Goal: Answer question/provide support: Share knowledge or assist other users

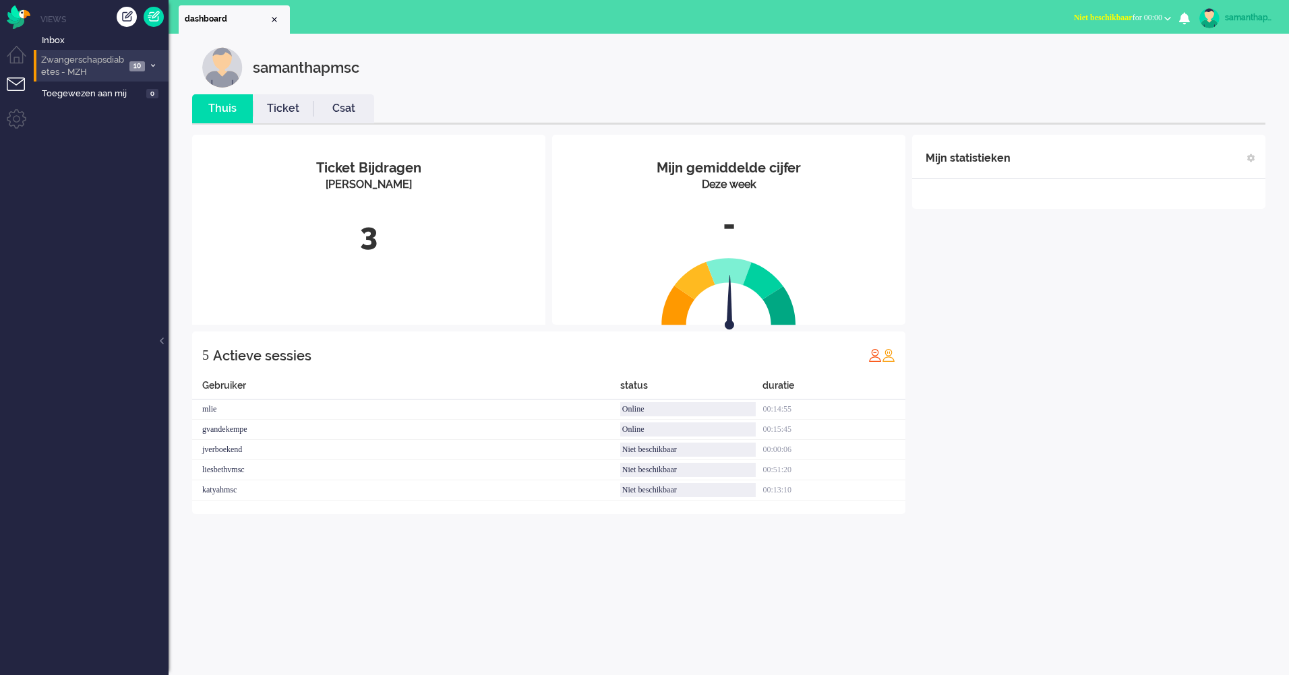
click at [154, 63] on icon at bounding box center [153, 65] width 4 height 5
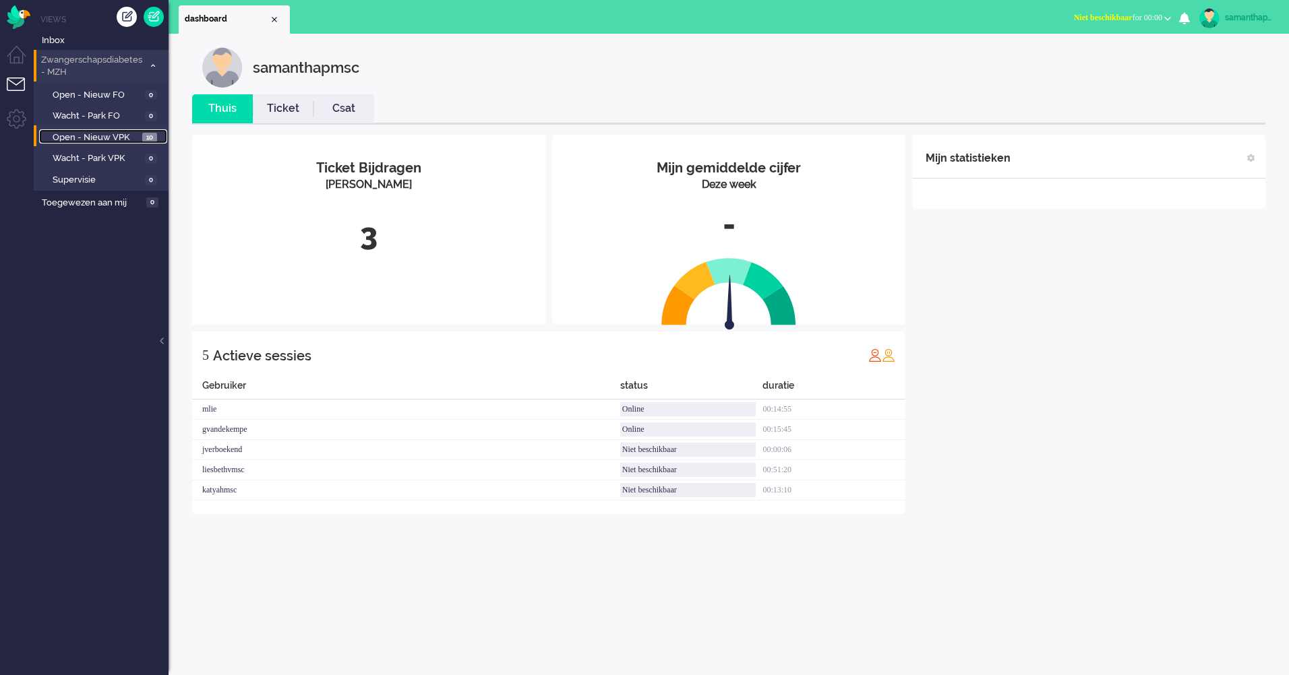
click at [121, 133] on span "Open - Nieuw VPK" at bounding box center [96, 137] width 86 height 13
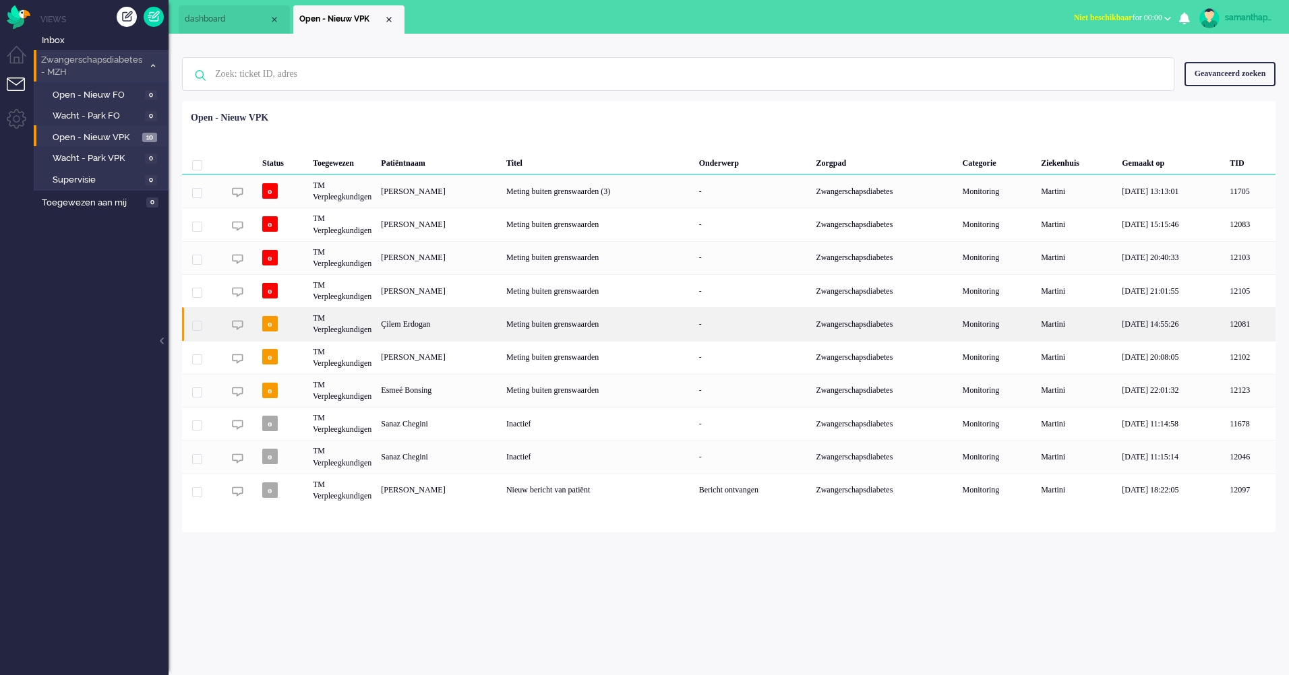
click at [445, 321] on div "Çilem Erdogan" at bounding box center [438, 323] width 125 height 33
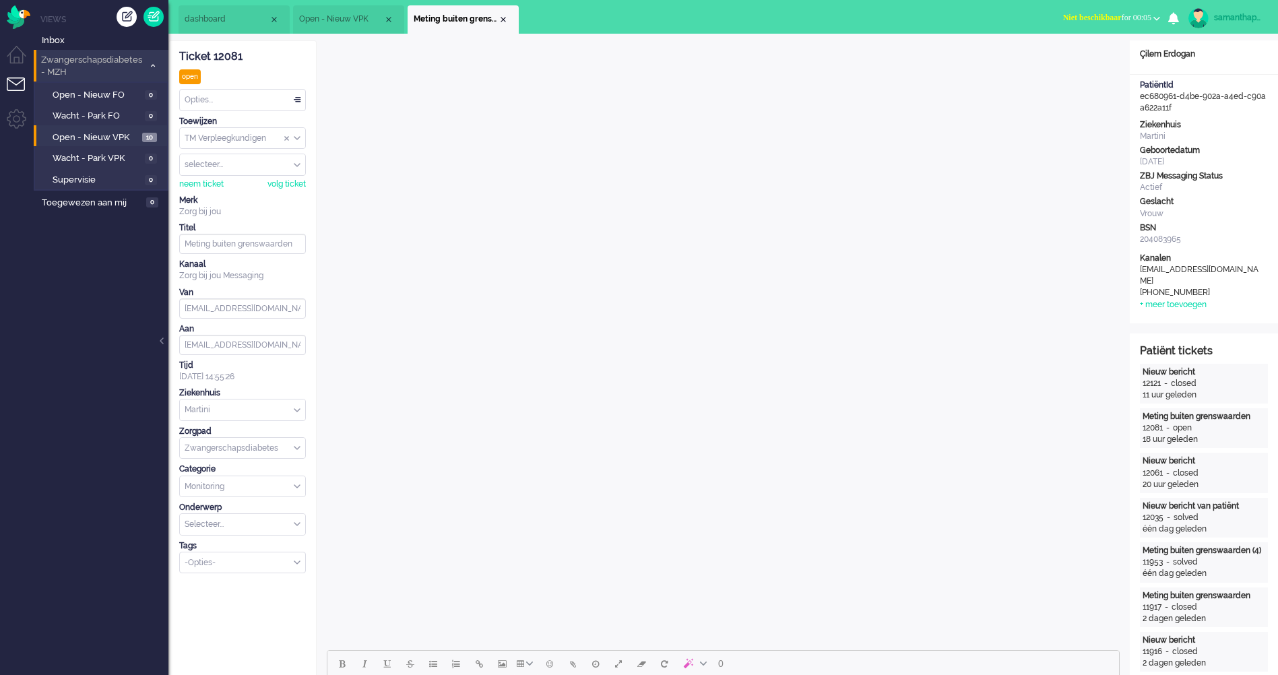
click at [269, 103] on div "Opties..." at bounding box center [242, 100] width 125 height 21
click at [237, 189] on li "Opgelost" at bounding box center [242, 196] width 125 height 20
drag, startPoint x: 1141, startPoint y: 98, endPoint x: 1180, endPoint y: 111, distance: 41.1
click at [1180, 111] on div "PatiëntId ec680961-d4be-902a-a4ed-c90aa622a11f" at bounding box center [1204, 97] width 148 height 34
click at [93, 133] on span "Open - Nieuw VPK" at bounding box center [97, 137] width 89 height 13
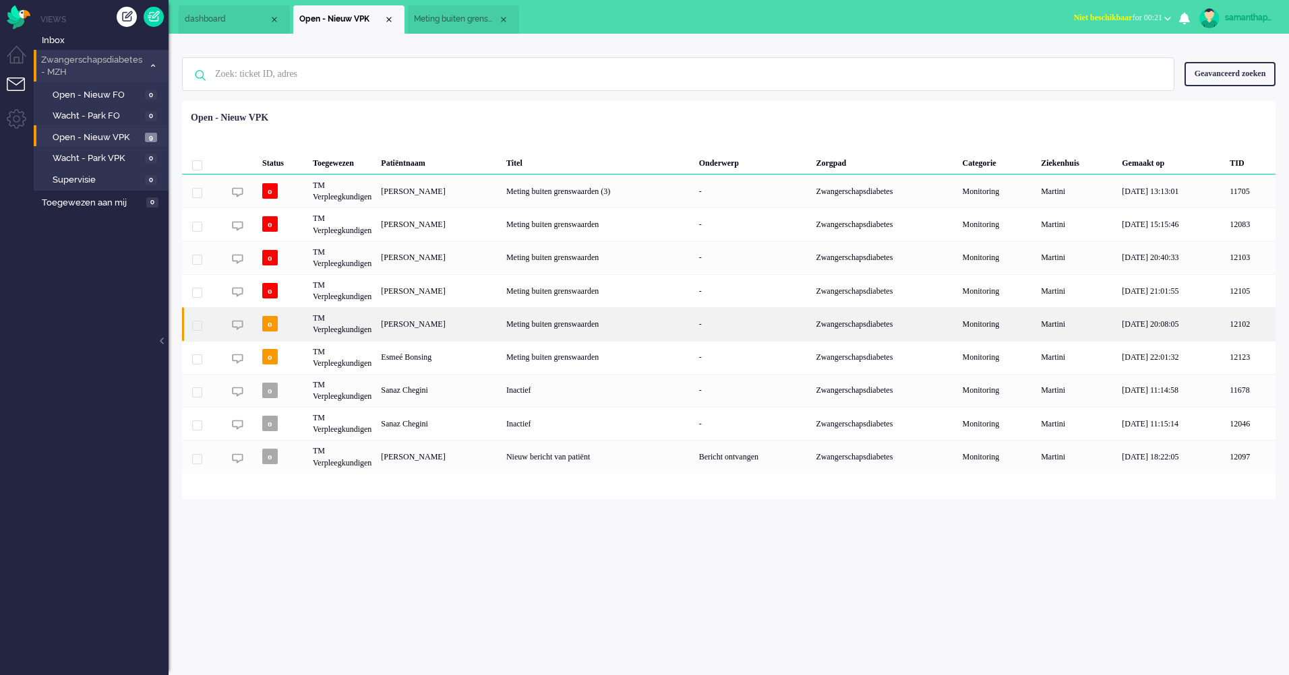
click at [443, 328] on div "[PERSON_NAME]" at bounding box center [438, 323] width 125 height 33
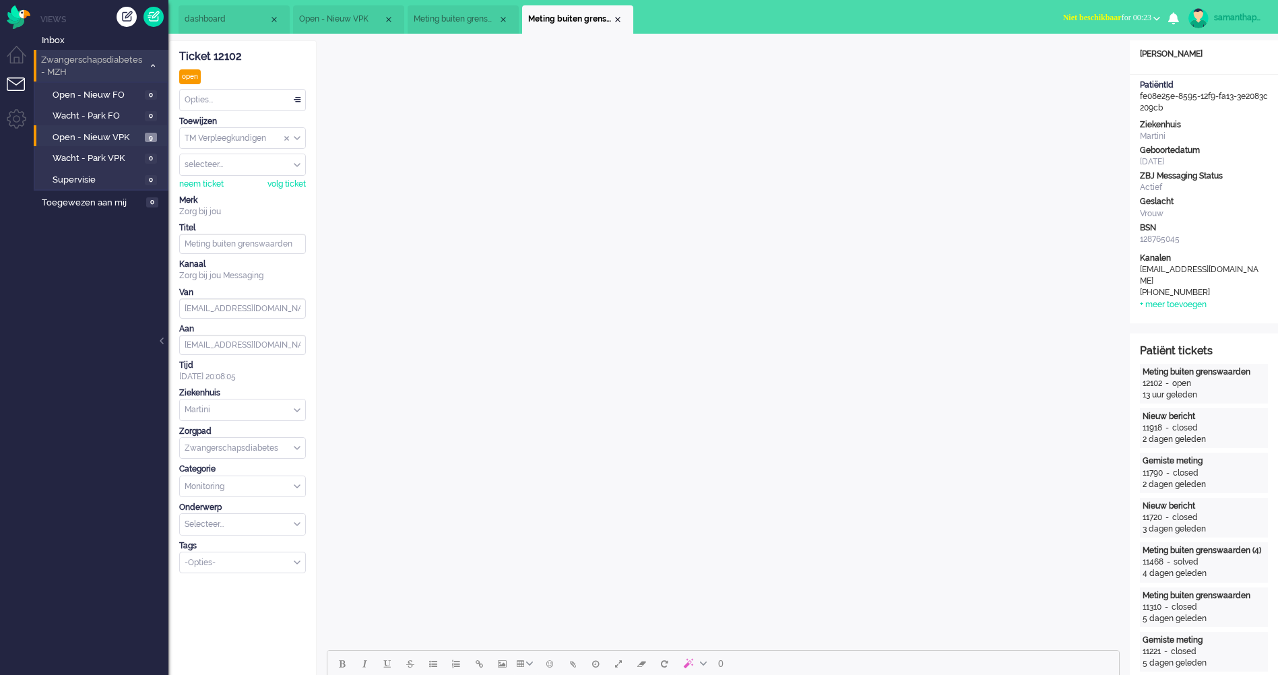
click at [299, 101] on div "Opties..." at bounding box center [242, 100] width 125 height 21
click at [243, 196] on li "Opgelost" at bounding box center [242, 196] width 125 height 20
click at [113, 136] on span "Open - Nieuw VPK" at bounding box center [97, 137] width 89 height 13
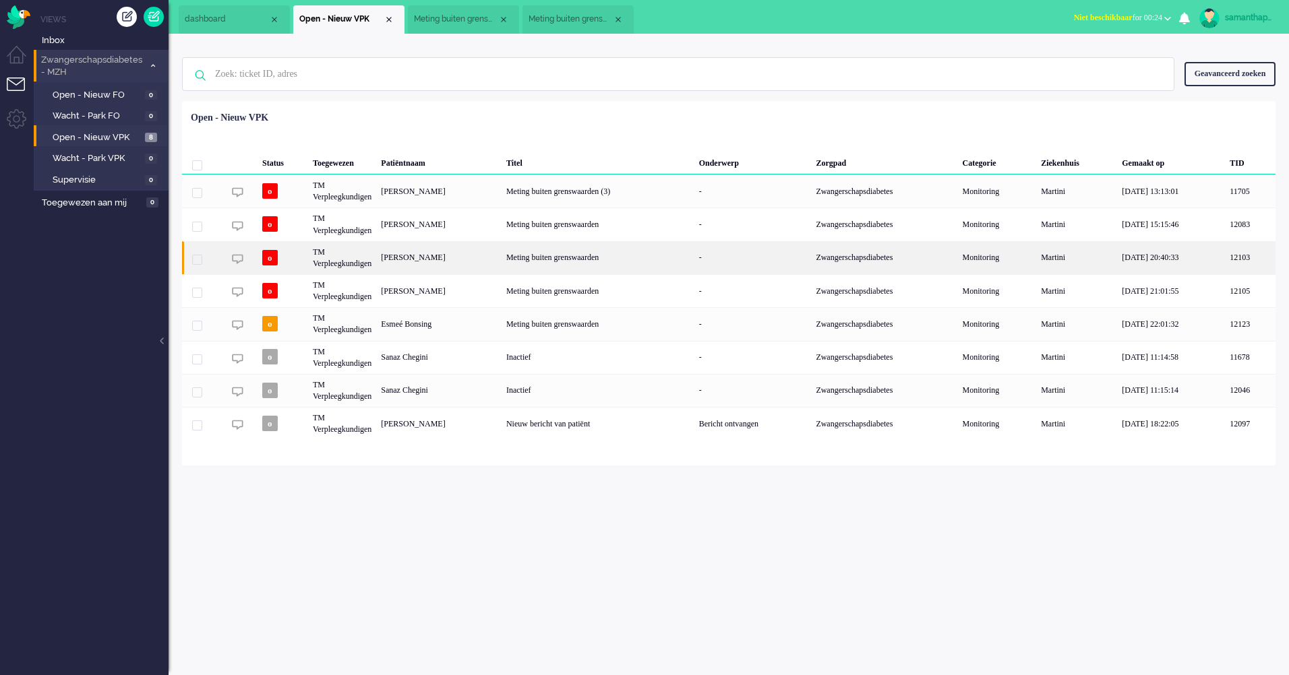
click at [441, 261] on div "[PERSON_NAME]" at bounding box center [438, 257] width 125 height 33
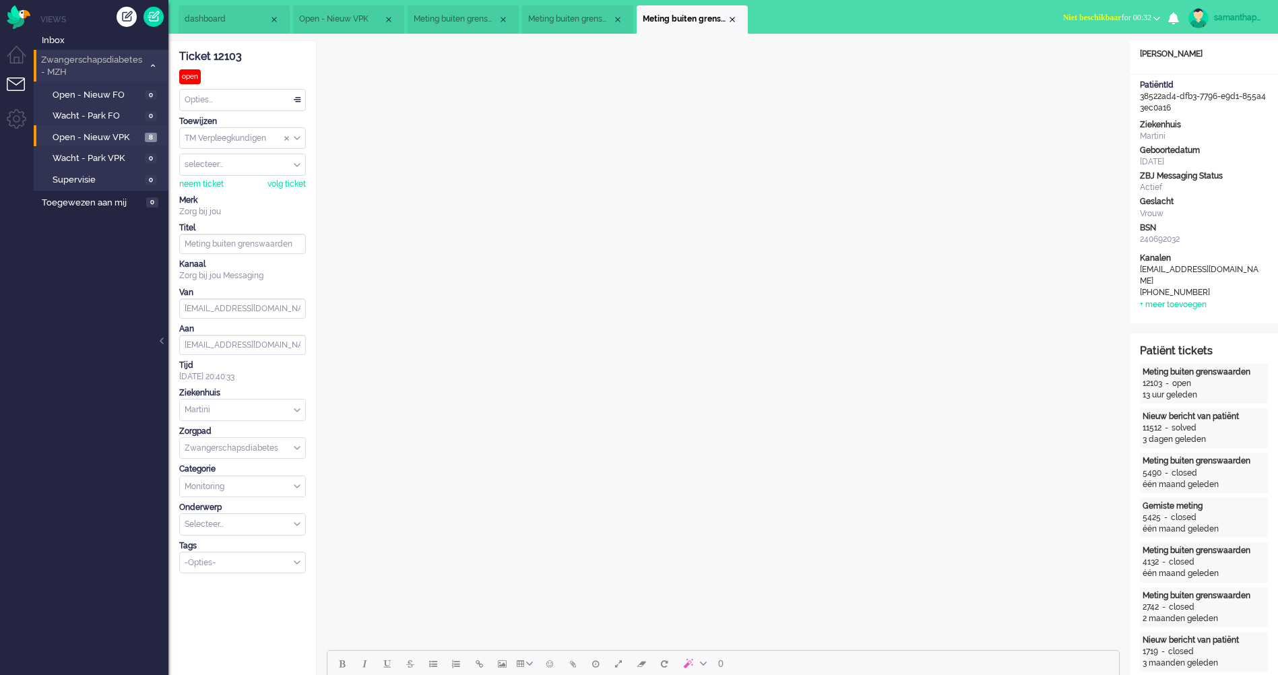
click at [301, 95] on div "Opties..." at bounding box center [242, 100] width 125 height 21
click at [232, 197] on li "Opgelost" at bounding box center [242, 196] width 125 height 20
click at [108, 134] on span "Open - Nieuw VPK" at bounding box center [98, 137] width 90 height 13
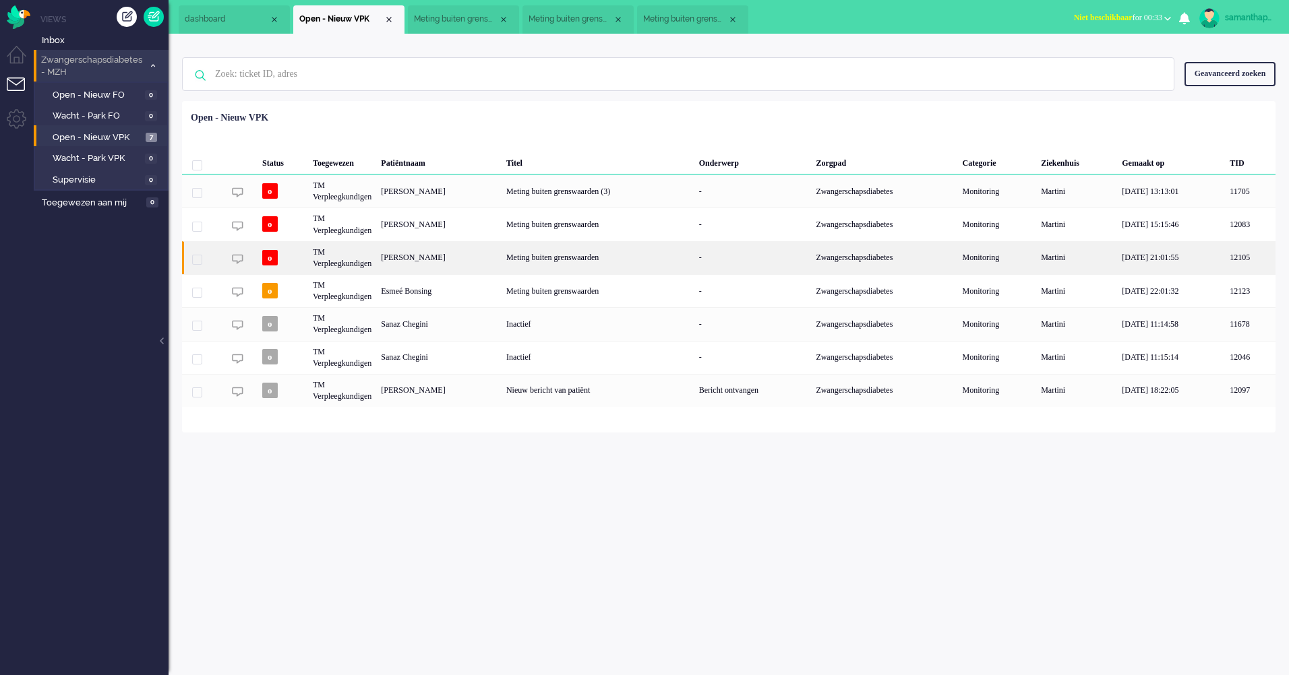
click at [447, 261] on div "[PERSON_NAME]" at bounding box center [438, 257] width 125 height 33
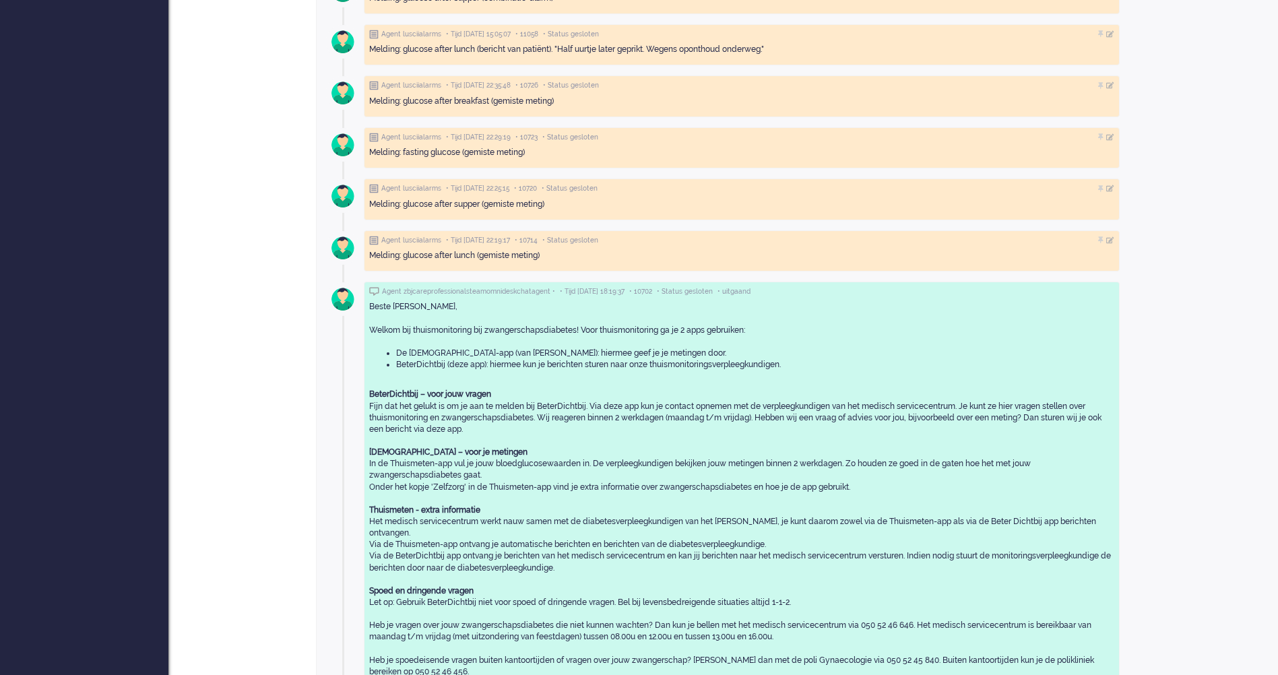
scroll to position [472, 0]
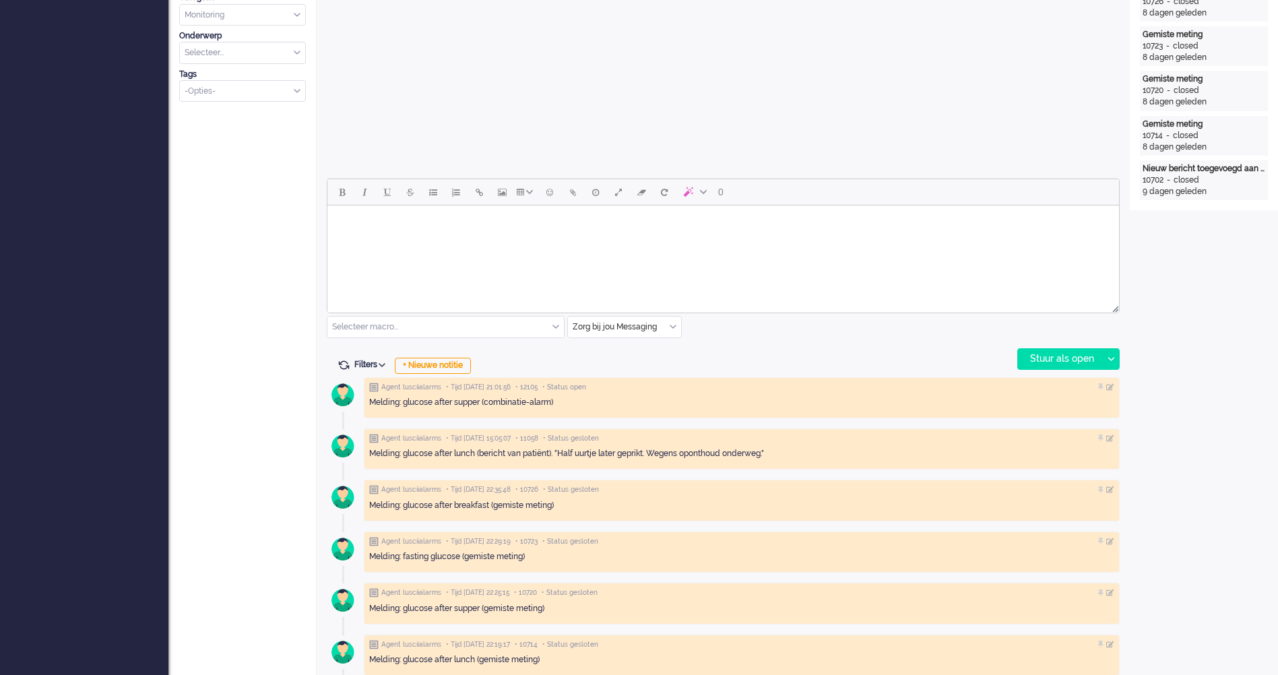
click at [376, 237] on html at bounding box center [724, 223] width 792 height 34
drag, startPoint x: 400, startPoint y: 237, endPoint x: 328, endPoint y: 230, distance: 72.4
click at [328, 230] on html "Beste [PERSON_NAME], Beste.... Je bloedglucosewaarden zien er goed uit daarom i…" at bounding box center [724, 254] width 792 height 115
click at [693, 245] on body "Beste [PERSON_NAME], Je bloedglucosewaarden zien er goed uit daarom is het meet…" at bounding box center [723, 250] width 781 height 94
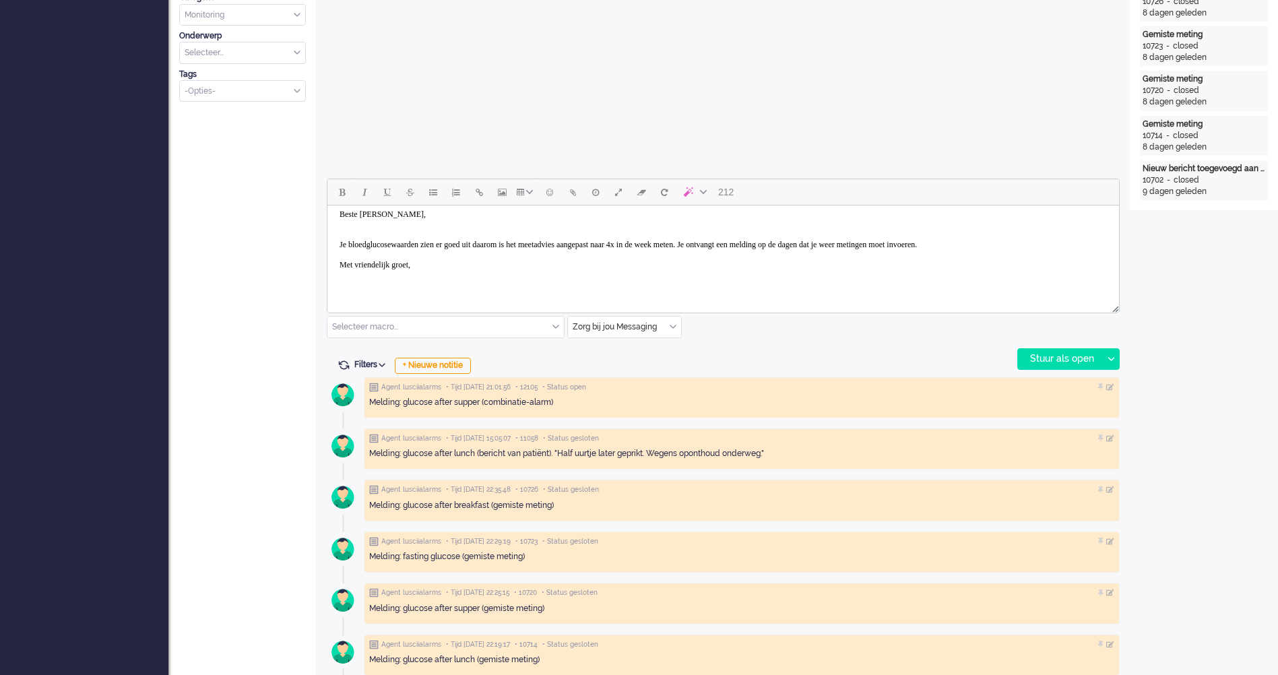
click at [499, 269] on body "Beste [PERSON_NAME], Je bloedglucosewaarden zien er goed uit daarom is het meet…" at bounding box center [723, 250] width 781 height 94
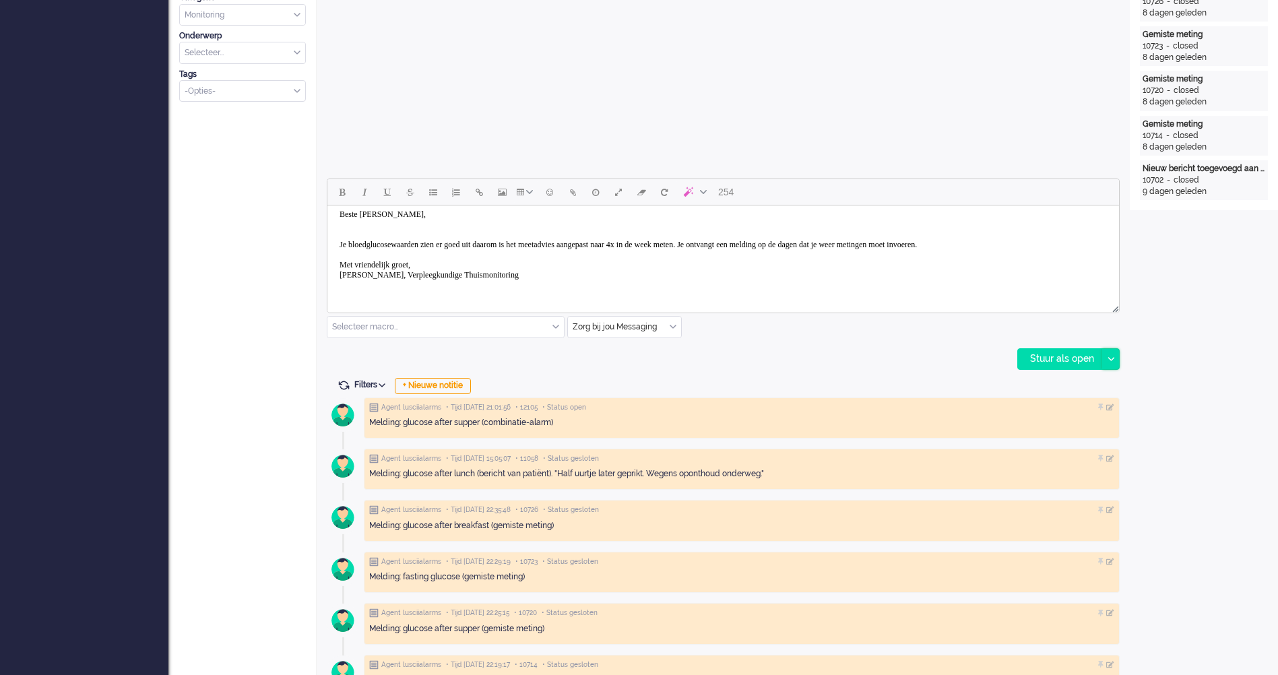
click at [1117, 359] on div at bounding box center [1111, 359] width 17 height 20
click at [1061, 421] on div "Stuur als opgelost" at bounding box center [1074, 419] width 111 height 13
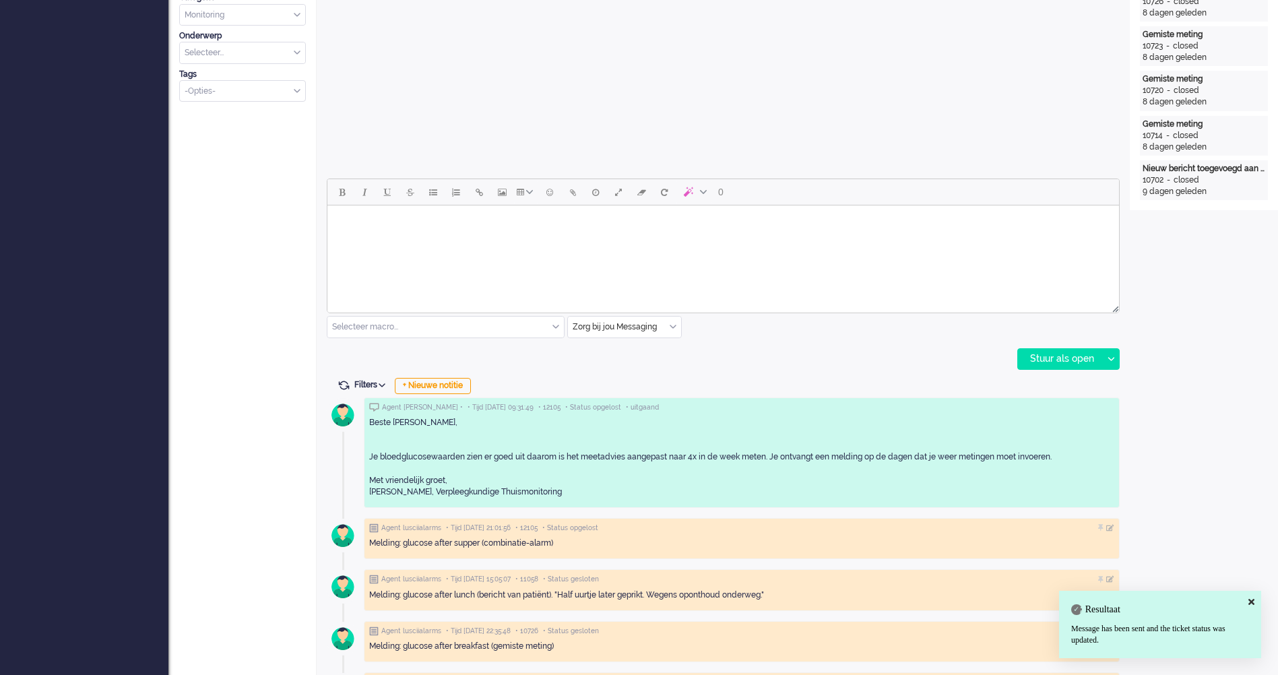
scroll to position [0, 0]
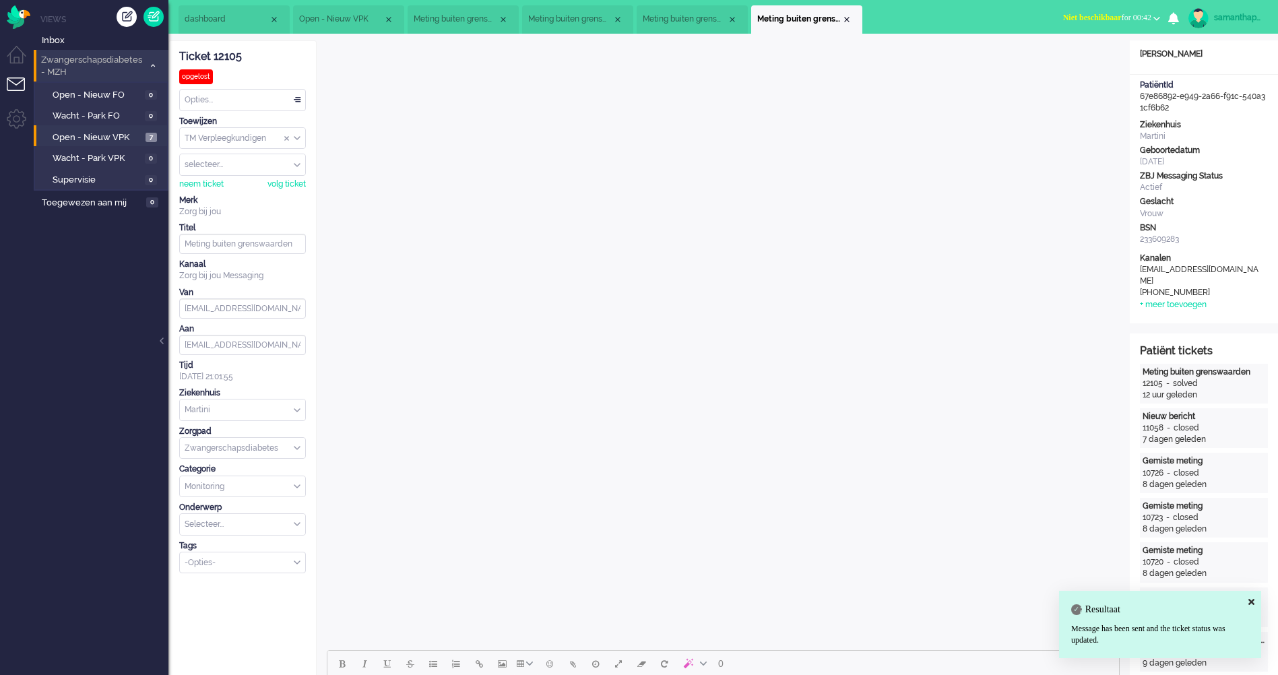
click at [294, 102] on div "Opties..." at bounding box center [242, 100] width 125 height 21
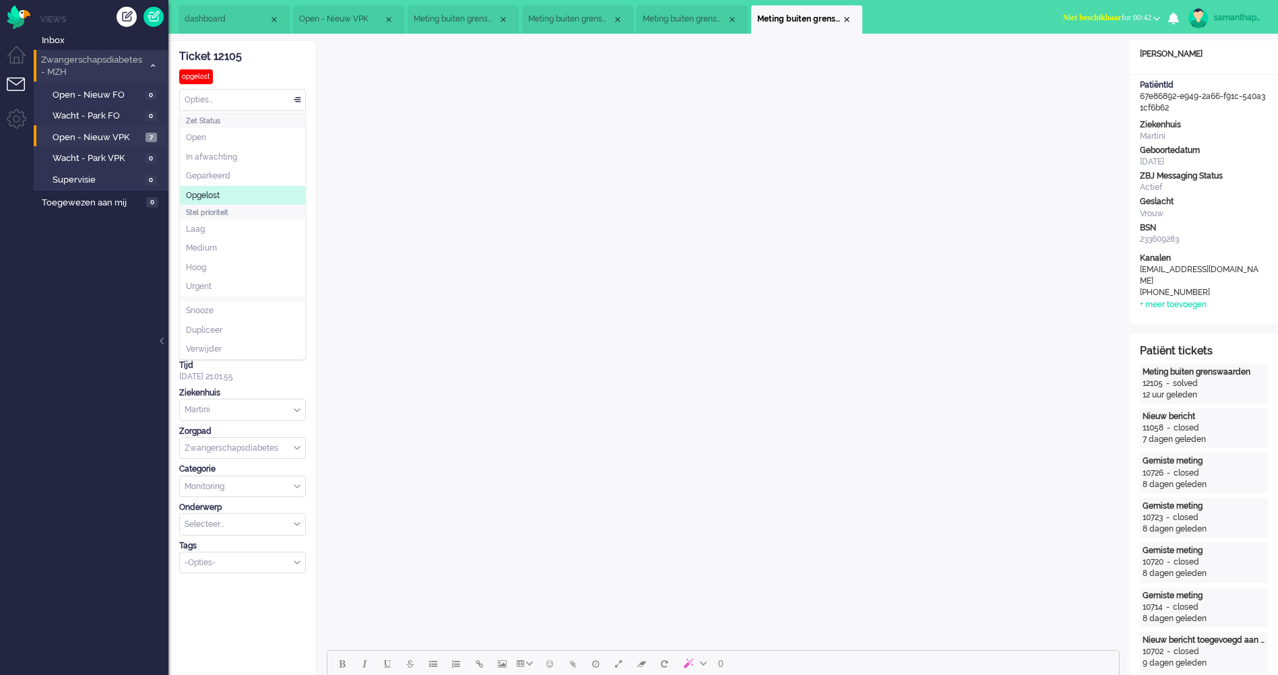
click at [245, 187] on li "Opgelost" at bounding box center [242, 196] width 125 height 20
click at [125, 136] on span "Open - Nieuw VPK" at bounding box center [98, 137] width 90 height 13
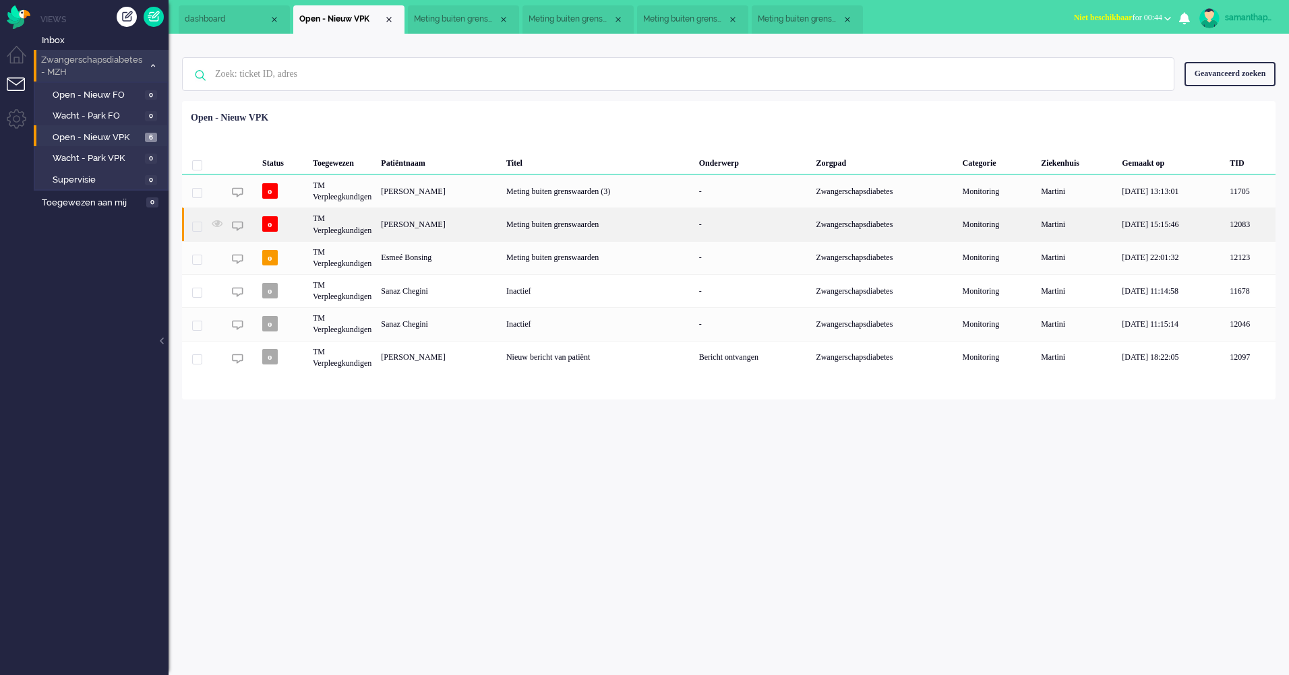
click at [448, 229] on div "[PERSON_NAME]" at bounding box center [438, 224] width 125 height 33
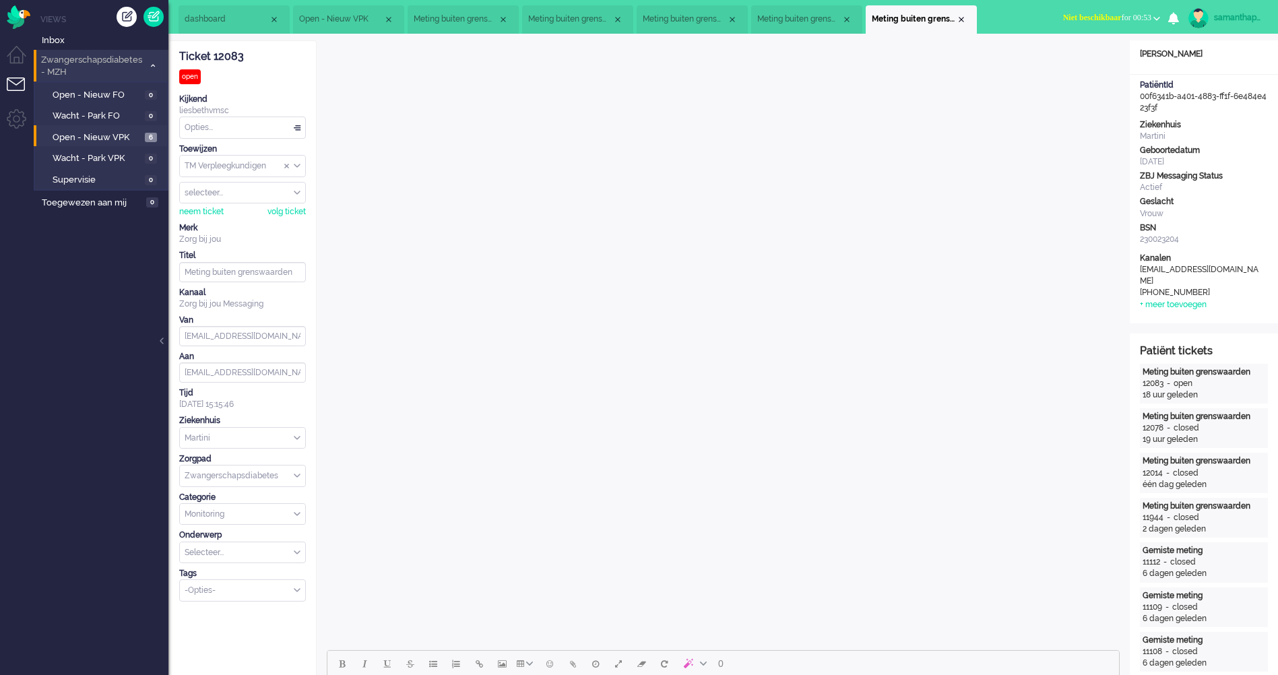
click at [303, 130] on div "Opties..." at bounding box center [242, 127] width 125 height 21
click at [224, 218] on li "Opgelost" at bounding box center [242, 224] width 125 height 20
click at [113, 133] on span "Open - Nieuw VPK" at bounding box center [97, 137] width 89 height 13
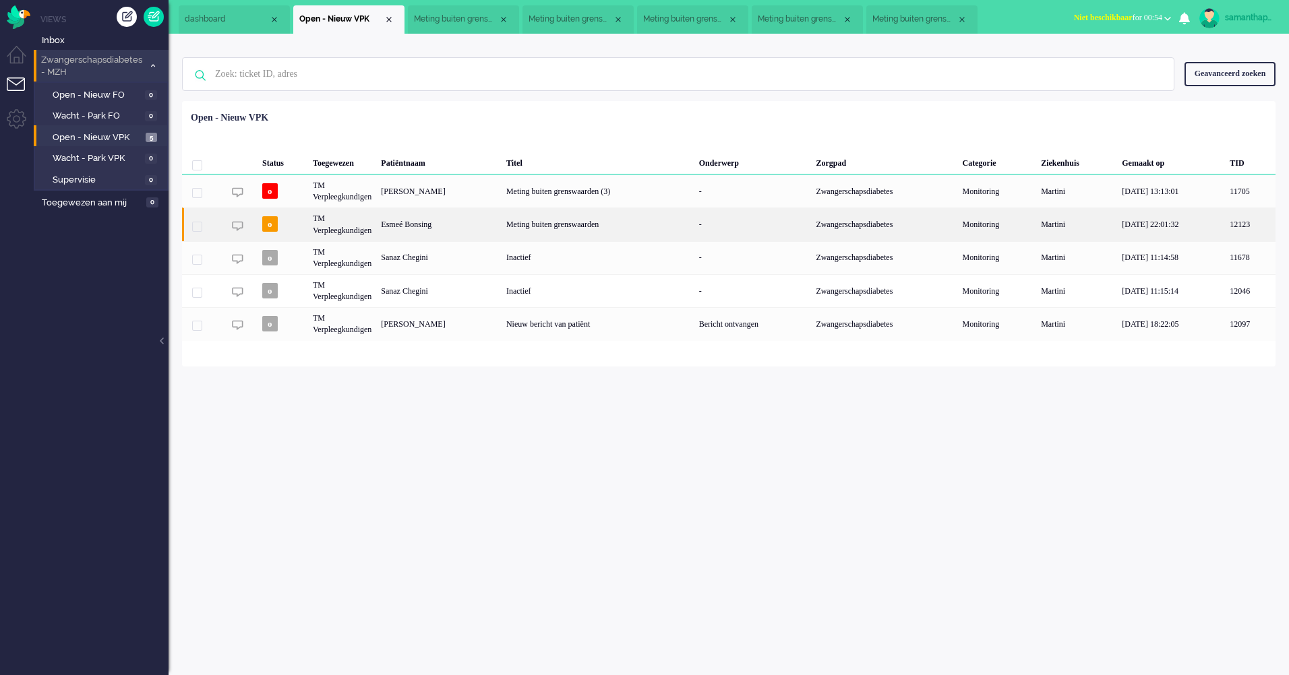
click at [437, 222] on div "Esmeé Bonsing" at bounding box center [438, 224] width 125 height 33
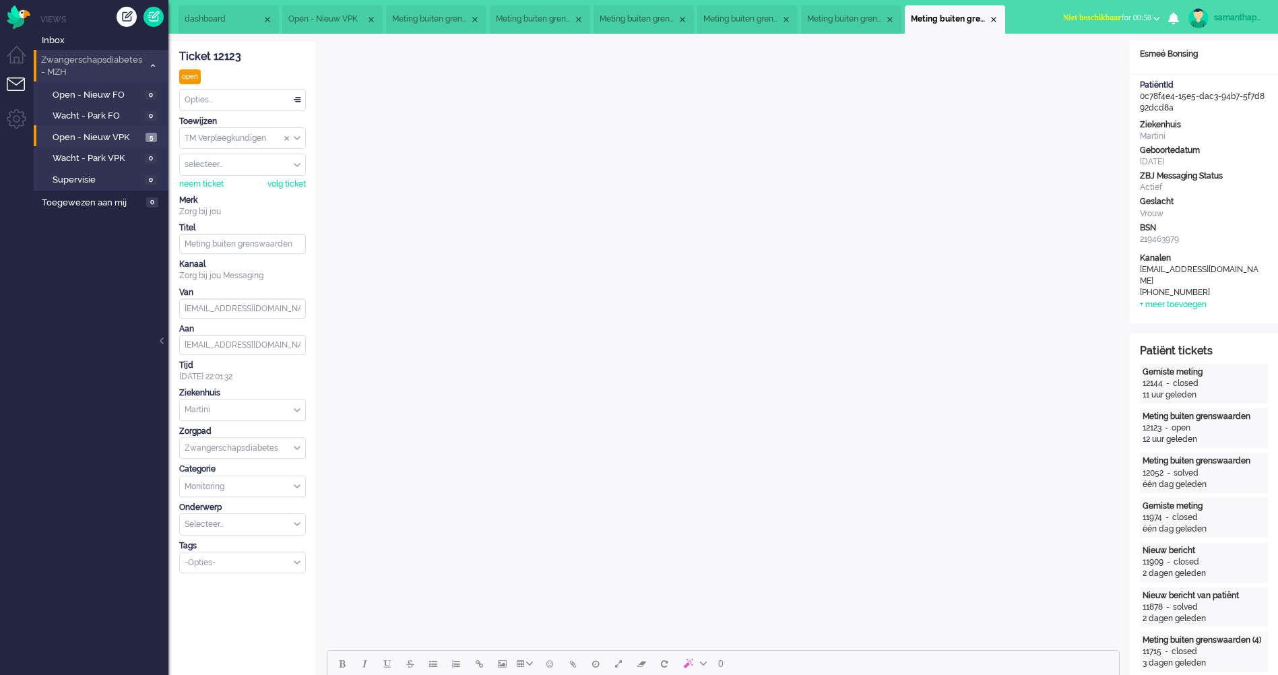
click at [281, 98] on div "Opties..." at bounding box center [242, 100] width 125 height 21
click at [222, 194] on li "Opgelost" at bounding box center [242, 196] width 125 height 20
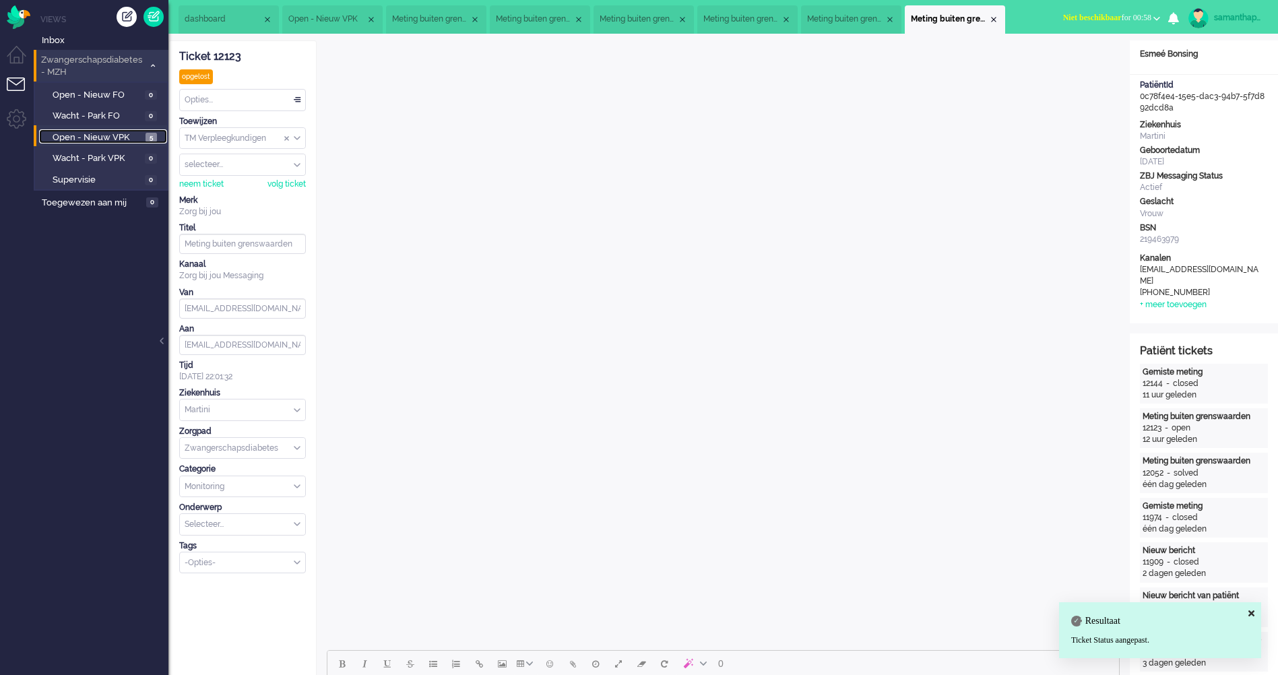
click at [117, 140] on span "Open - Nieuw VPK" at bounding box center [98, 137] width 90 height 13
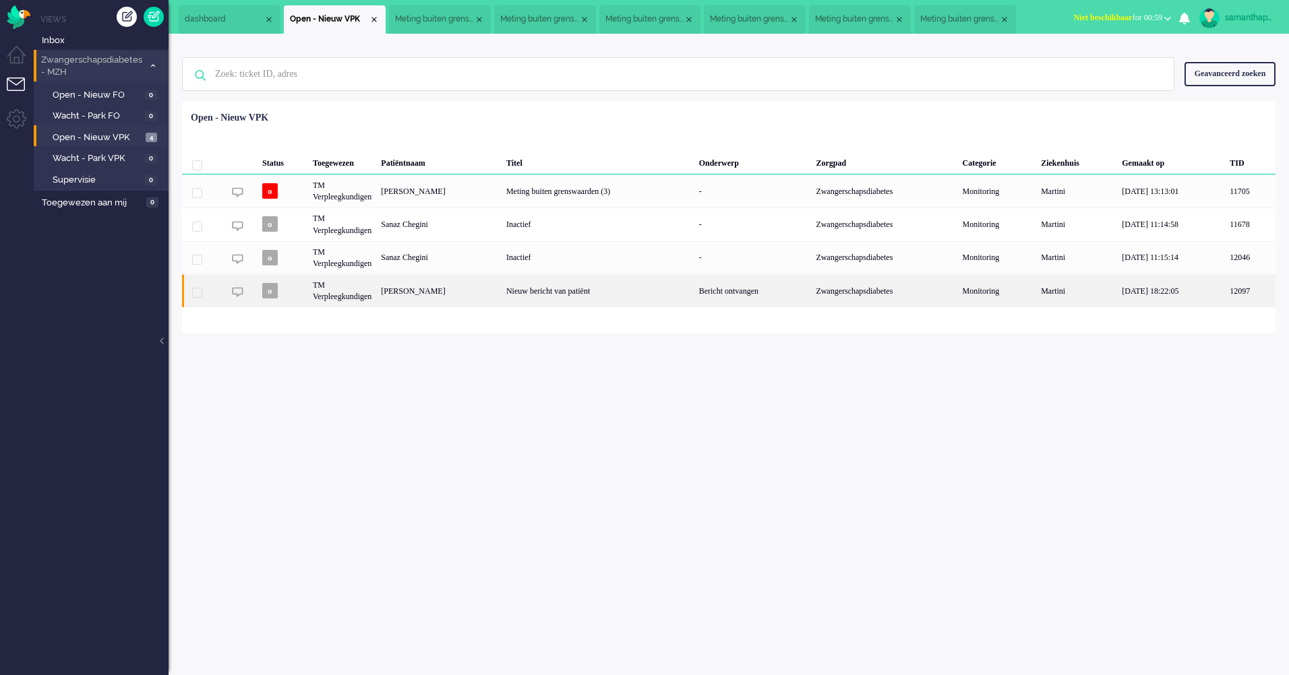
click at [479, 286] on div "[PERSON_NAME]" at bounding box center [438, 290] width 125 height 33
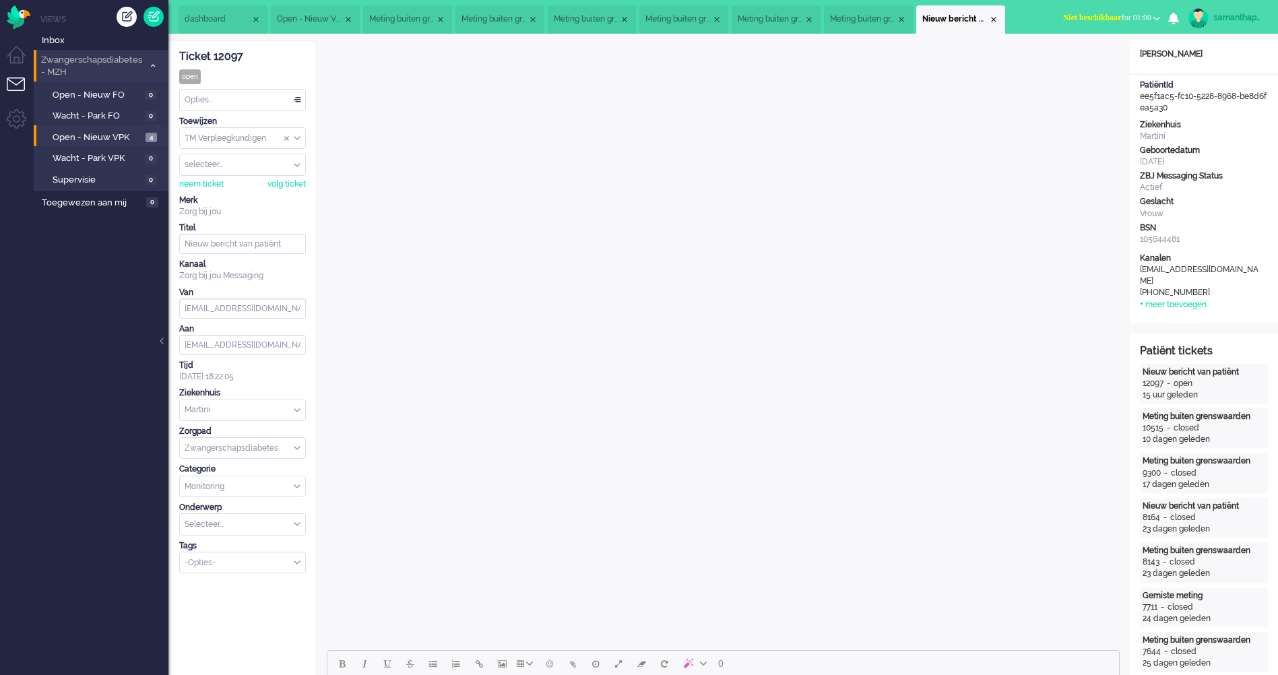
click at [288, 94] on div "Opties..." at bounding box center [242, 100] width 125 height 21
click at [246, 193] on li "Opgelost" at bounding box center [242, 196] width 125 height 20
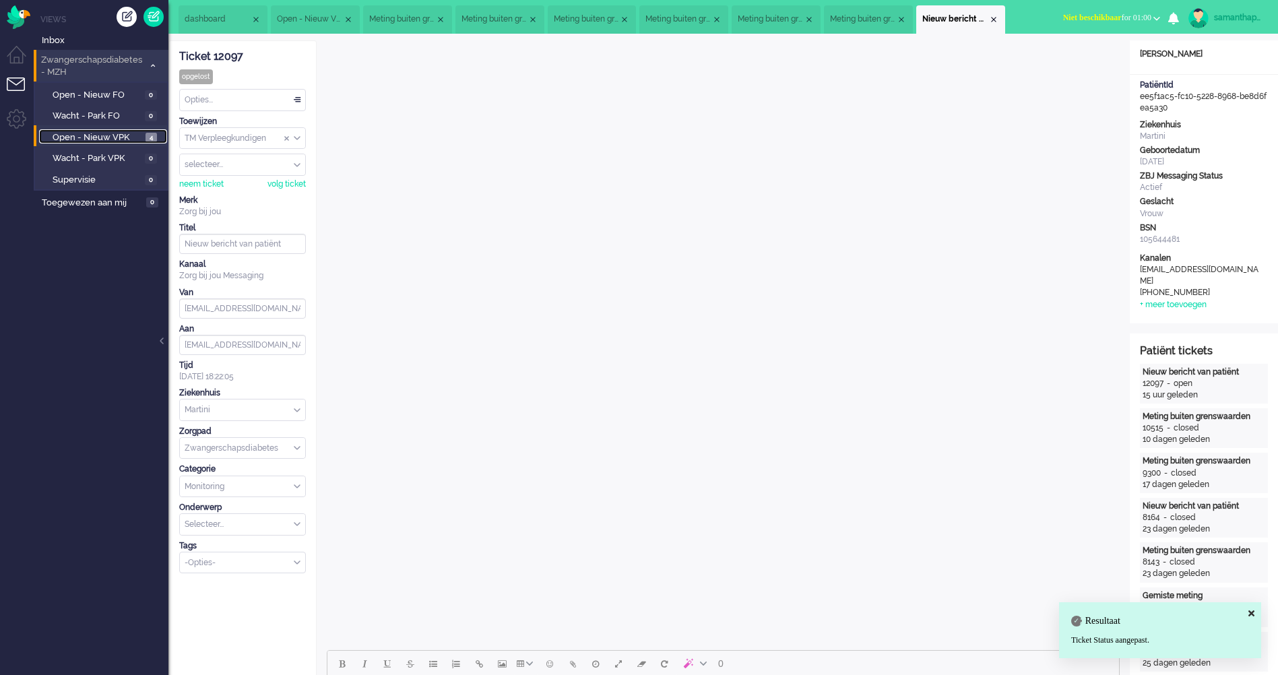
click at [106, 137] on span "Open - Nieuw VPK" at bounding box center [98, 137] width 90 height 13
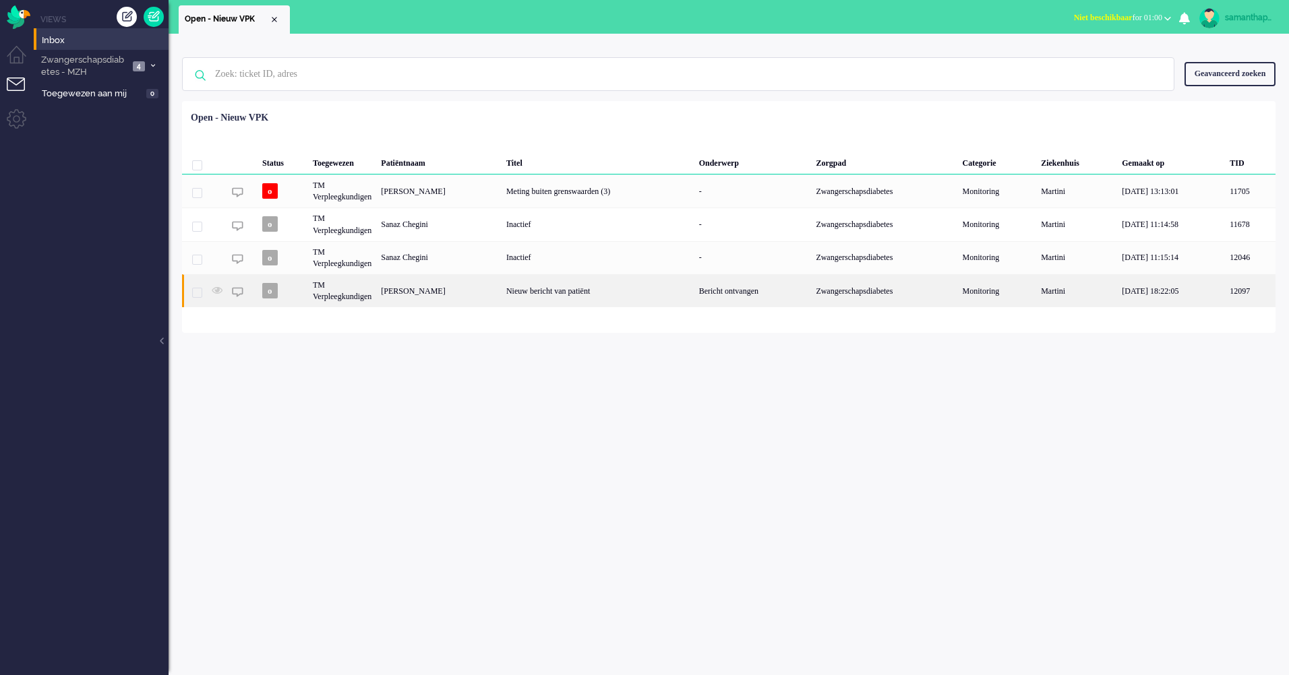
click at [570, 300] on div "Nieuw bericht van patiënt" at bounding box center [597, 290] width 193 height 33
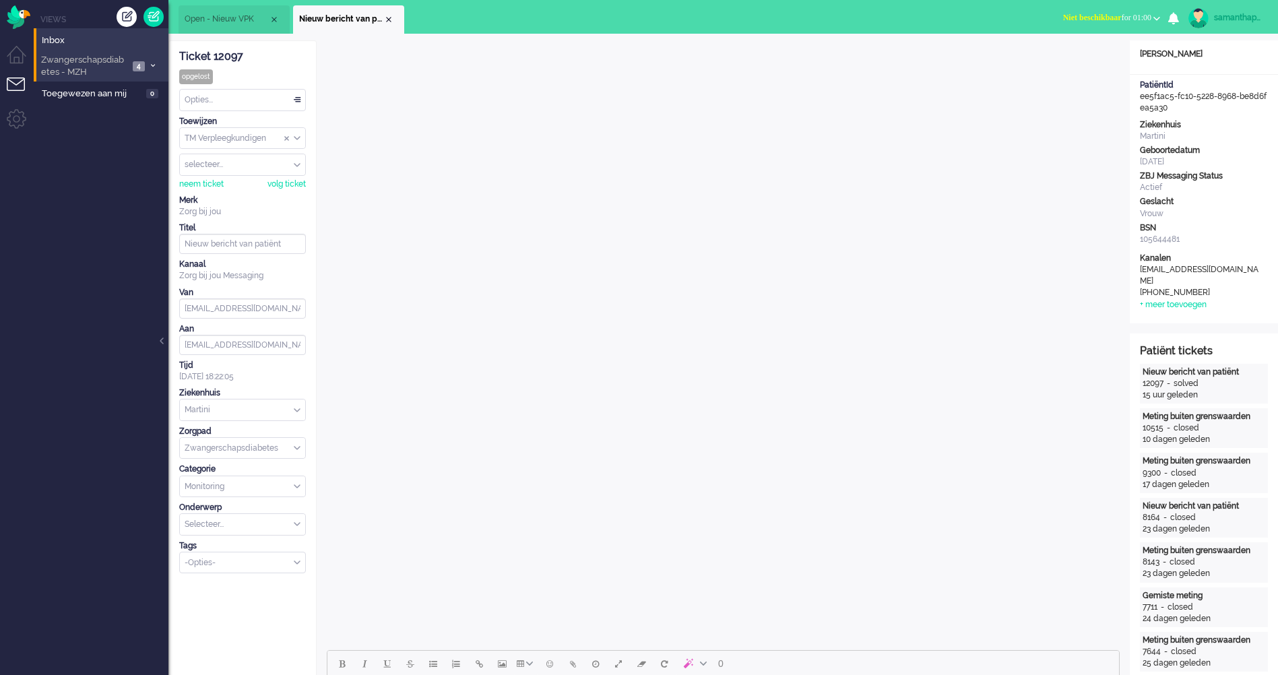
click at [114, 66] on span "Zwangerschapsdiabetes - MZH" at bounding box center [84, 66] width 90 height 25
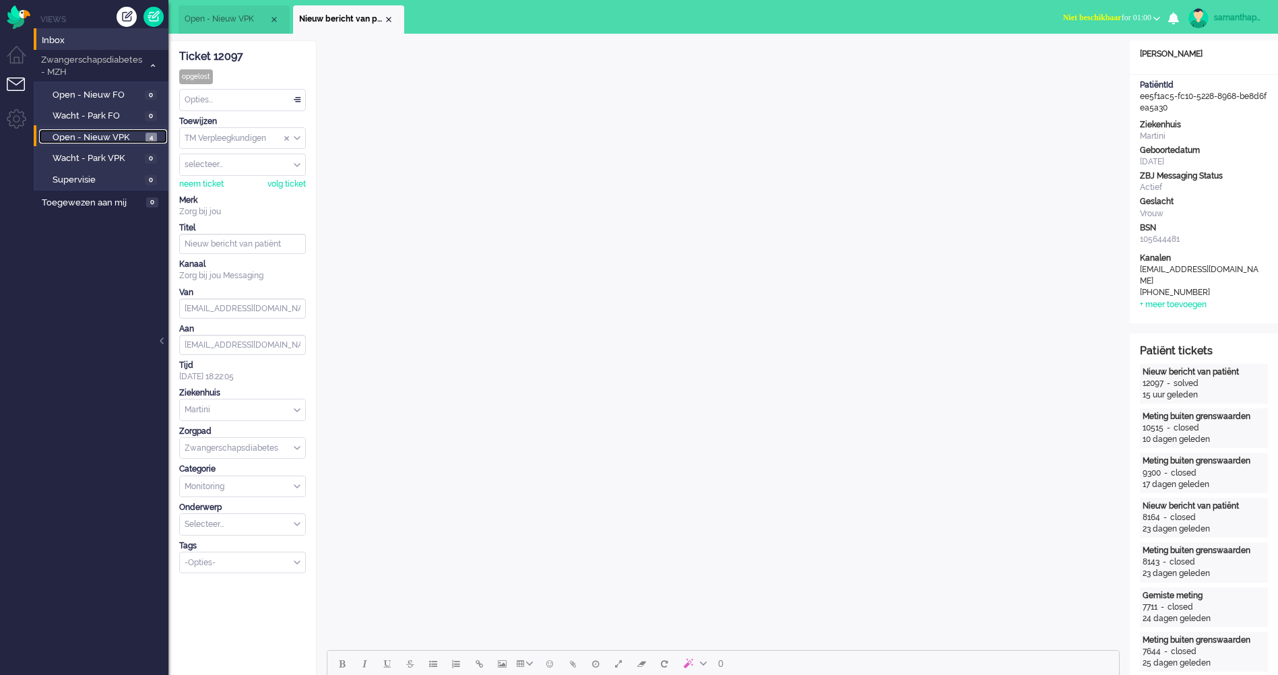
click at [119, 131] on span "Open - Nieuw VPK" at bounding box center [98, 137] width 90 height 13
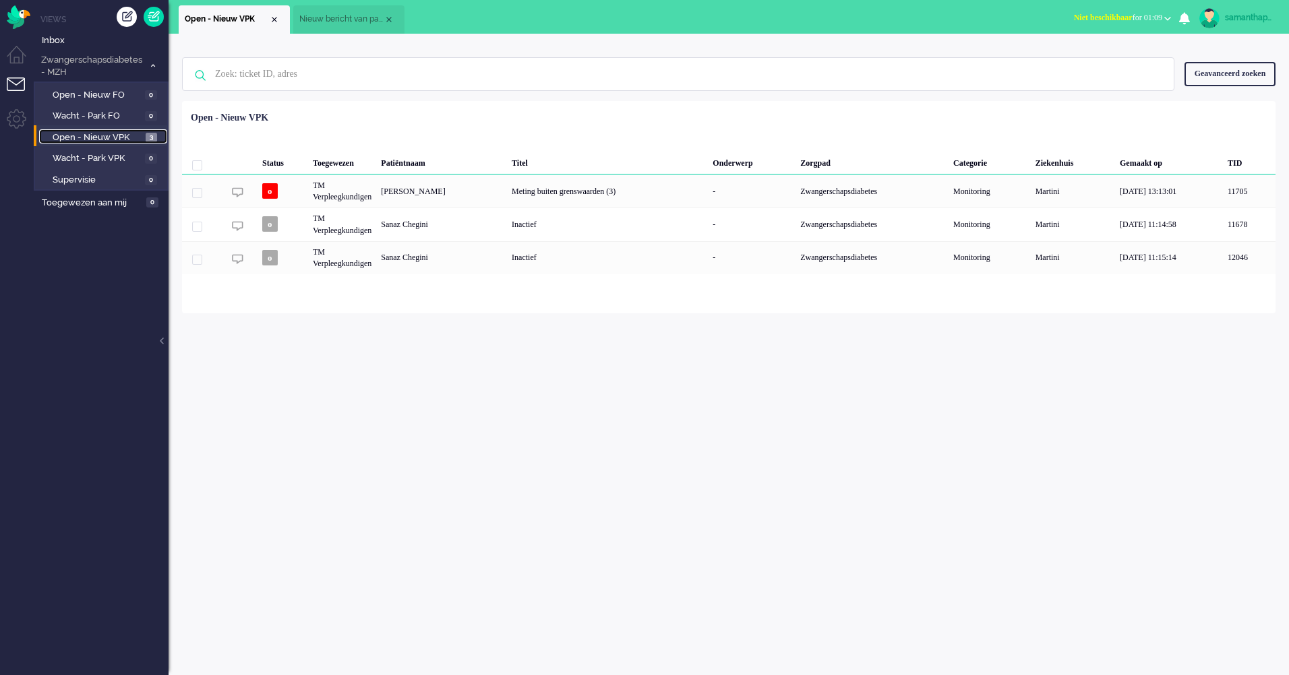
click at [81, 142] on span "Open - Nieuw VPK" at bounding box center [98, 137] width 90 height 13
